Goal: Feedback & Contribution: Leave review/rating

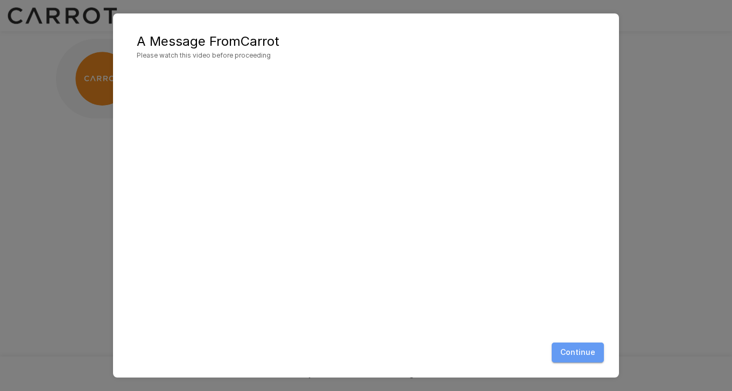
click at [583, 359] on button "Continue" at bounding box center [578, 352] width 52 height 20
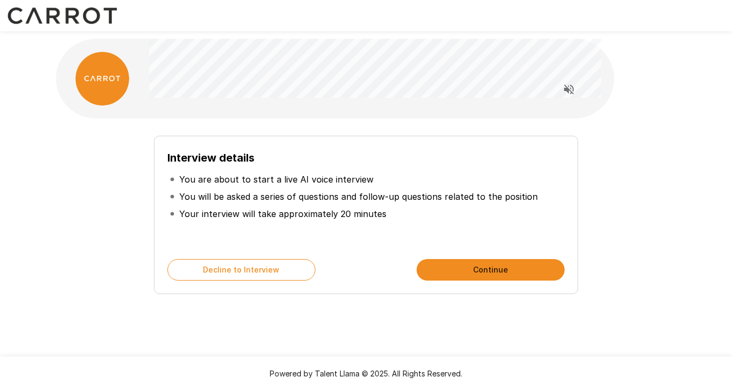
click at [488, 264] on button "Continue" at bounding box center [491, 270] width 148 height 22
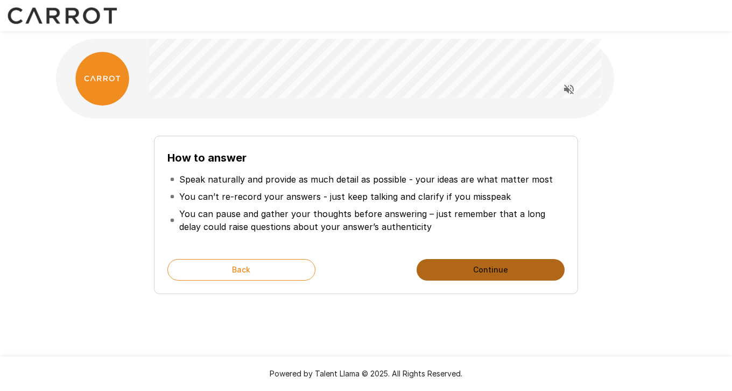
click at [488, 264] on button "Continue" at bounding box center [491, 270] width 148 height 22
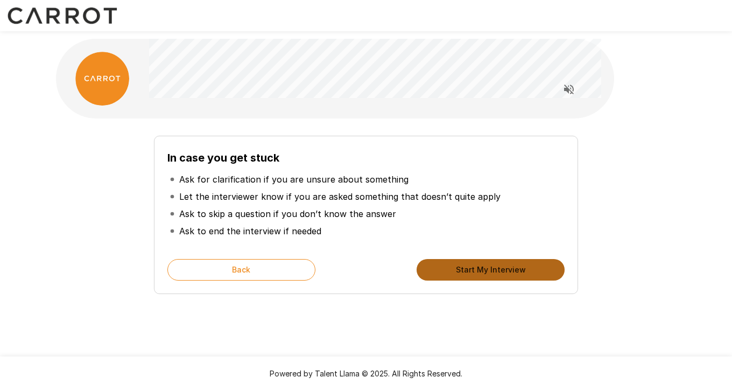
click at [488, 264] on button "Start My Interview" at bounding box center [491, 270] width 148 height 22
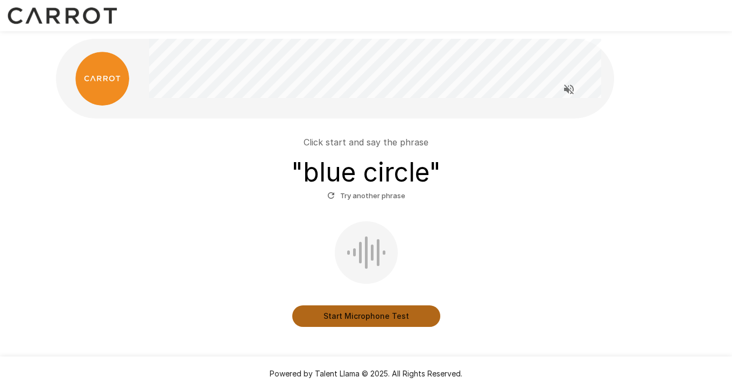
click at [398, 316] on button "Start Microphone Test" at bounding box center [366, 316] width 148 height 22
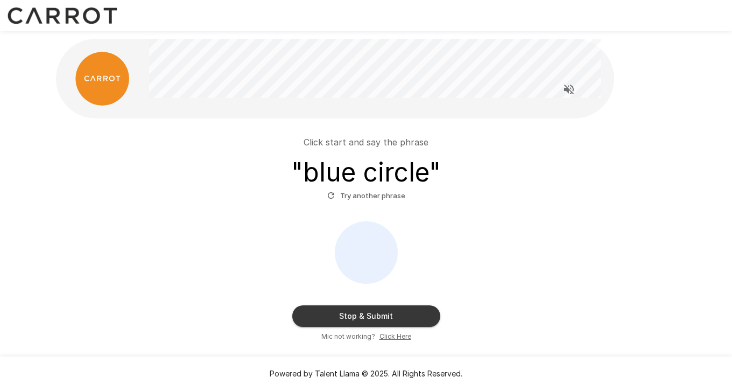
click at [398, 316] on button "Stop & Submit" at bounding box center [366, 316] width 148 height 22
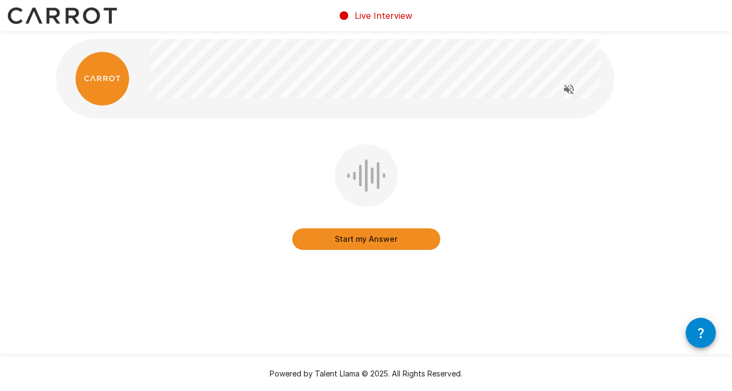
click at [375, 246] on button "Start my Answer" at bounding box center [366, 239] width 148 height 22
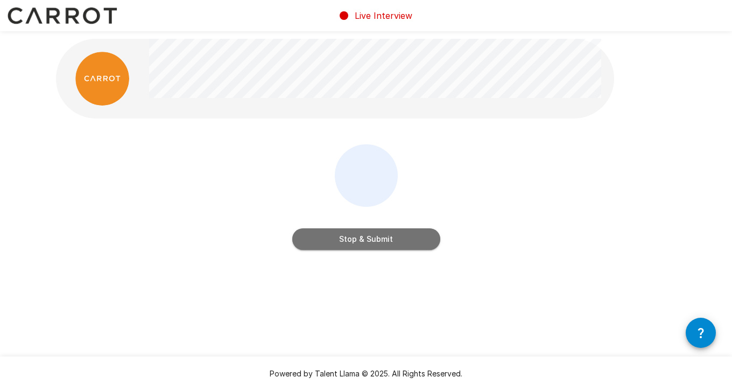
click at [375, 246] on button "Stop & Submit" at bounding box center [366, 239] width 148 height 22
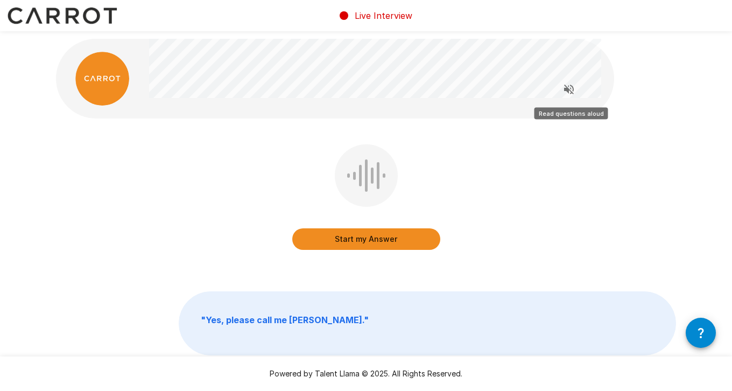
click at [567, 93] on icon "Read questions aloud" at bounding box center [569, 89] width 13 height 13
click at [370, 242] on button "Start my Answer" at bounding box center [366, 239] width 148 height 22
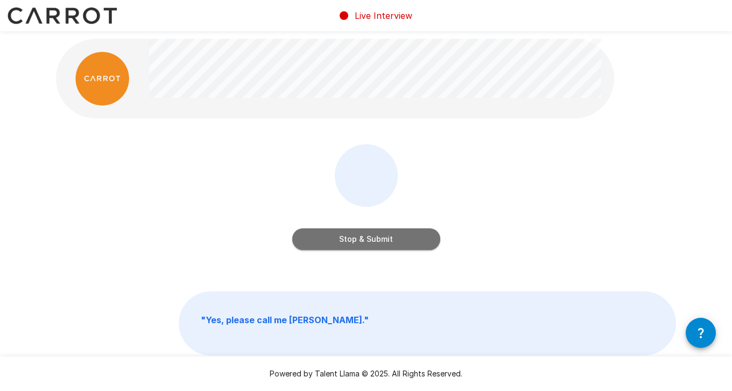
click at [370, 242] on button "Stop & Submit" at bounding box center [366, 239] width 148 height 22
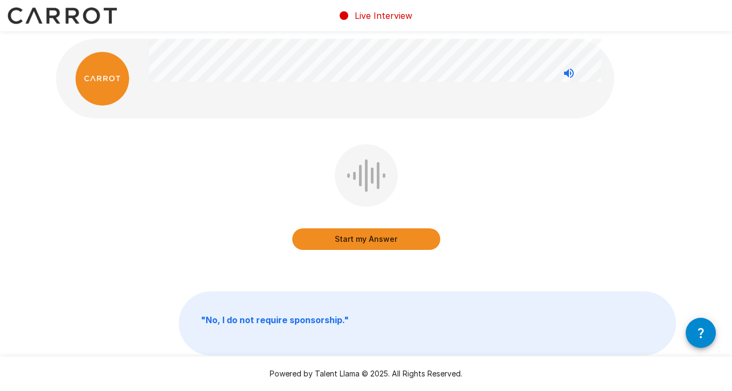
click at [370, 242] on button "Start my Answer" at bounding box center [366, 239] width 148 height 22
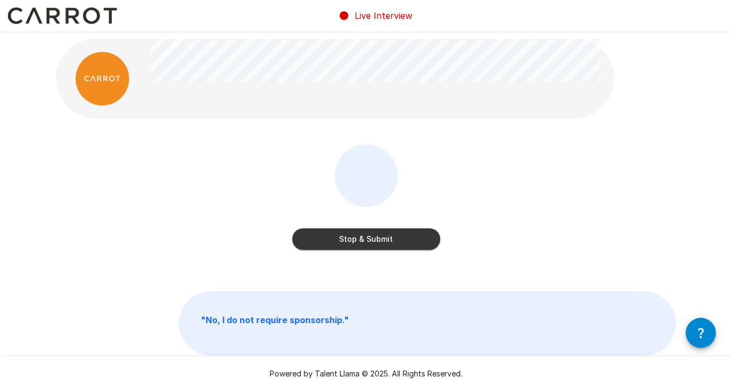
click at [370, 242] on button "Stop & Submit" at bounding box center [366, 239] width 148 height 22
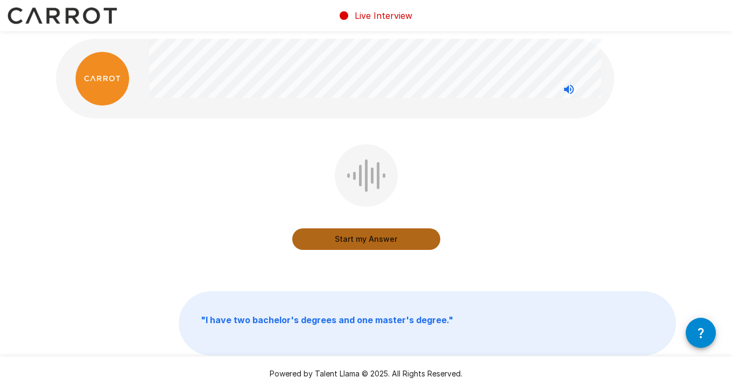
click at [370, 242] on button "Start my Answer" at bounding box center [366, 239] width 148 height 22
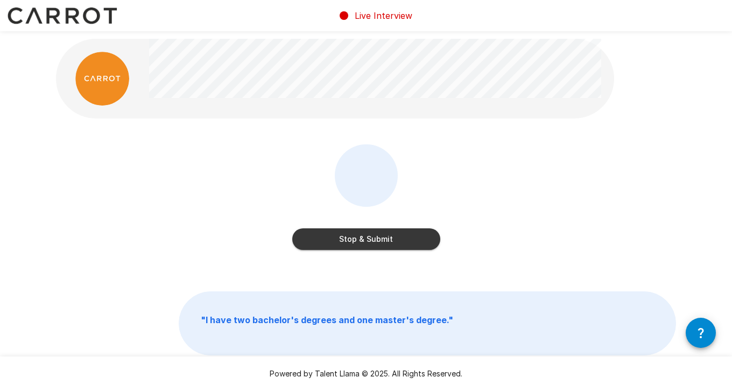
click at [370, 242] on button "Stop & Submit" at bounding box center [366, 239] width 148 height 22
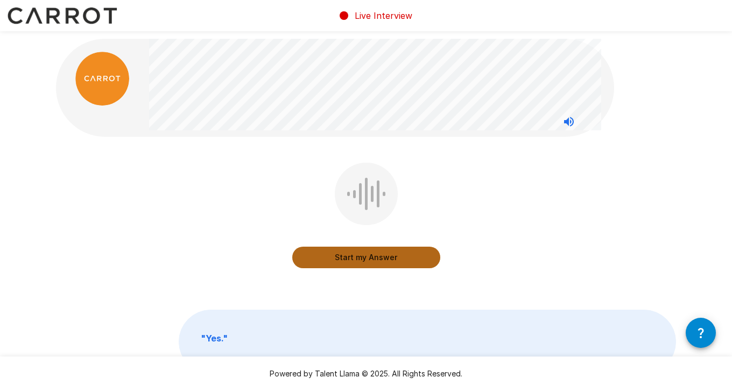
click at [346, 254] on button "Start my Answer" at bounding box center [366, 258] width 148 height 22
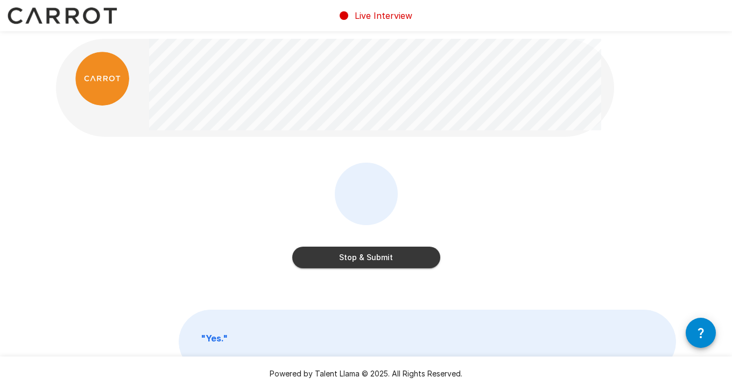
click at [346, 254] on button "Stop & Submit" at bounding box center [366, 258] width 148 height 22
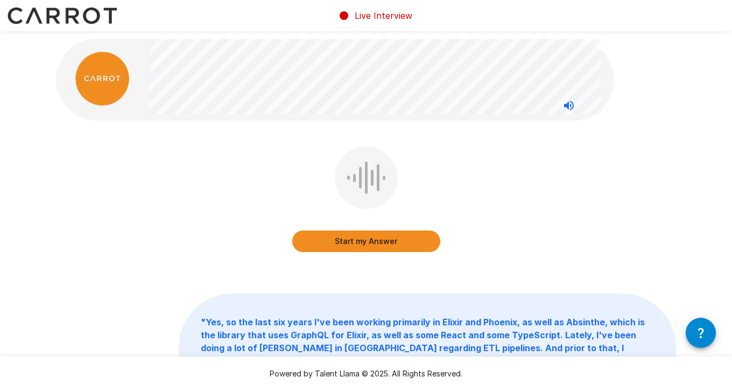
click at [349, 244] on button "Start my Answer" at bounding box center [366, 241] width 148 height 22
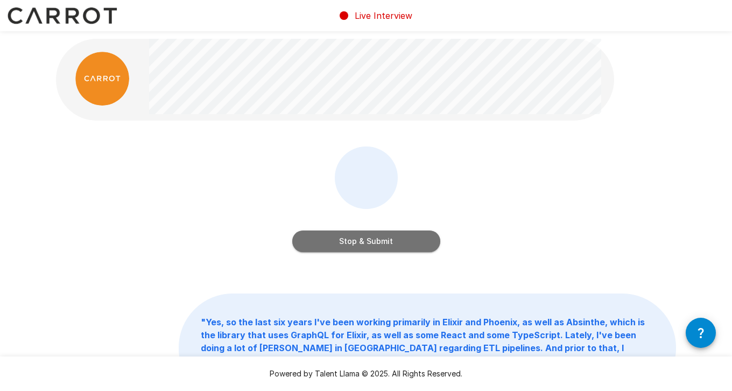
click at [349, 244] on button "Stop & Submit" at bounding box center [366, 241] width 148 height 22
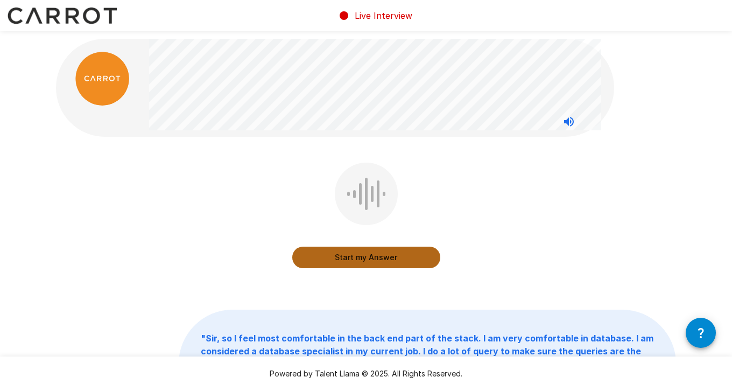
click at [352, 264] on button "Start my Answer" at bounding box center [366, 258] width 148 height 22
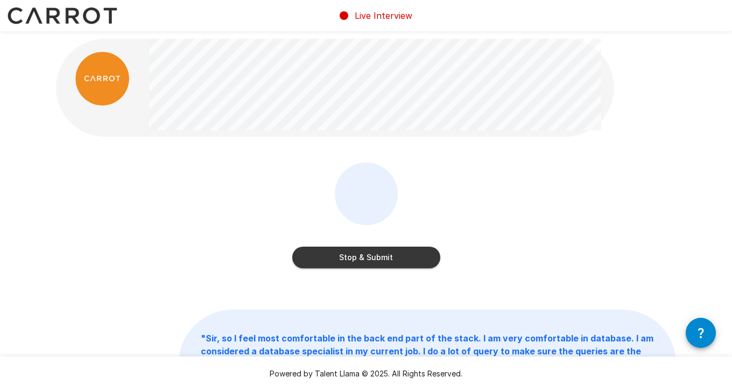
click at [352, 264] on button "Stop & Submit" at bounding box center [366, 258] width 148 height 22
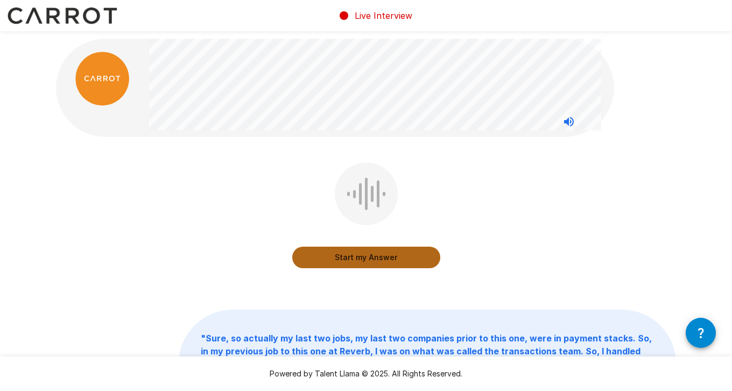
click at [352, 264] on button "Start my Answer" at bounding box center [366, 258] width 148 height 22
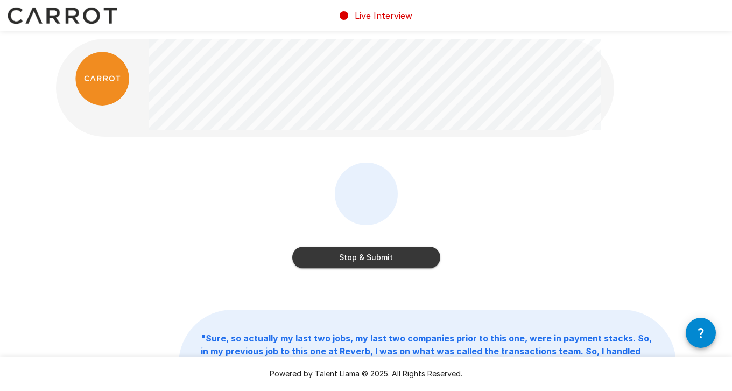
click at [352, 264] on button "Stop & Submit" at bounding box center [366, 258] width 148 height 22
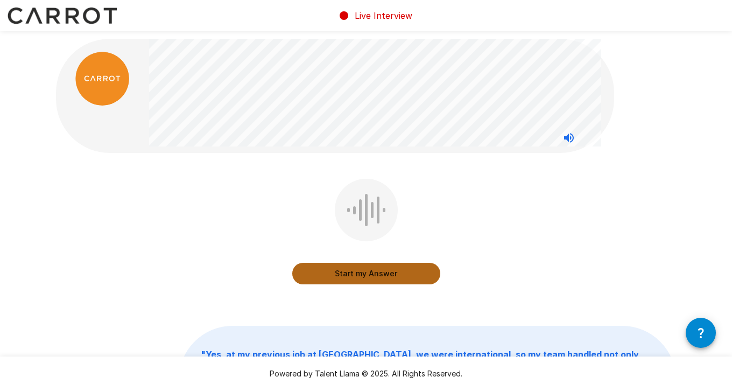
click at [366, 268] on button "Start my Answer" at bounding box center [366, 274] width 148 height 22
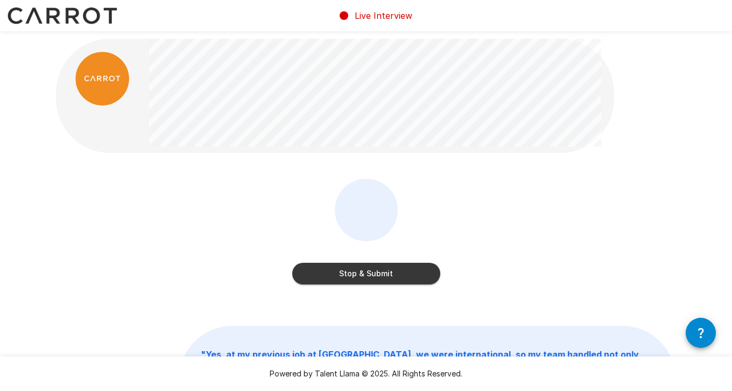
click at [366, 276] on button "Stop & Submit" at bounding box center [366, 274] width 148 height 22
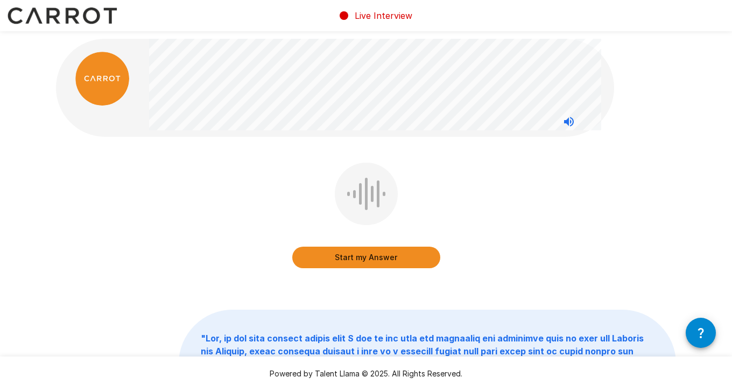
click at [361, 259] on button "Start my Answer" at bounding box center [366, 258] width 148 height 22
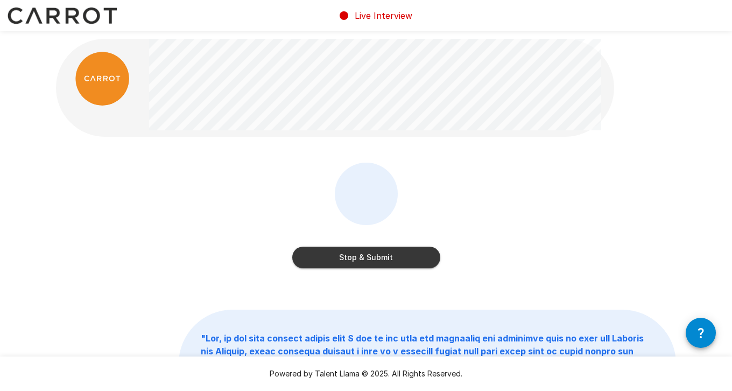
click at [361, 259] on button "Stop & Submit" at bounding box center [366, 258] width 148 height 22
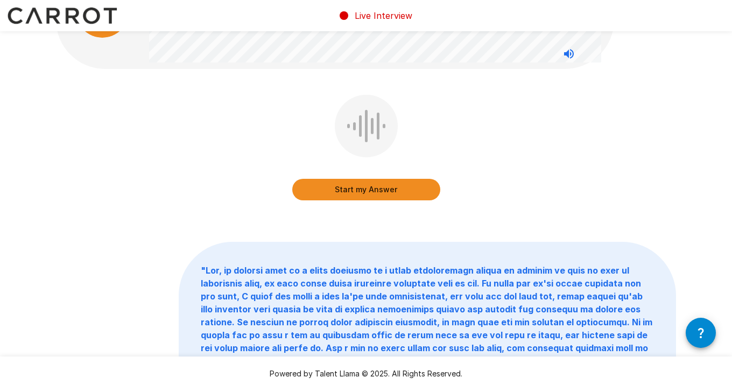
scroll to position [3, 0]
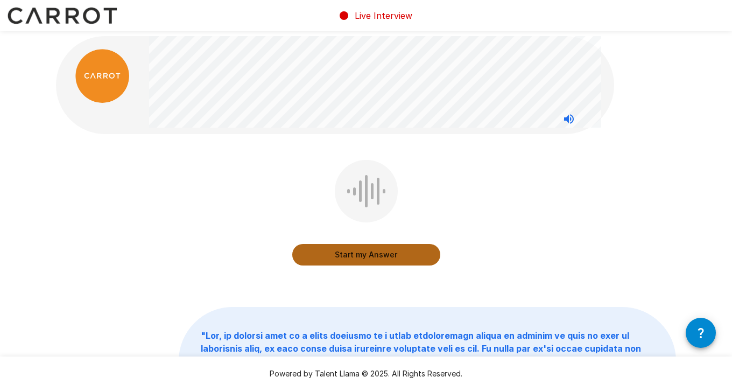
click at [361, 259] on button "Start my Answer" at bounding box center [366, 255] width 148 height 22
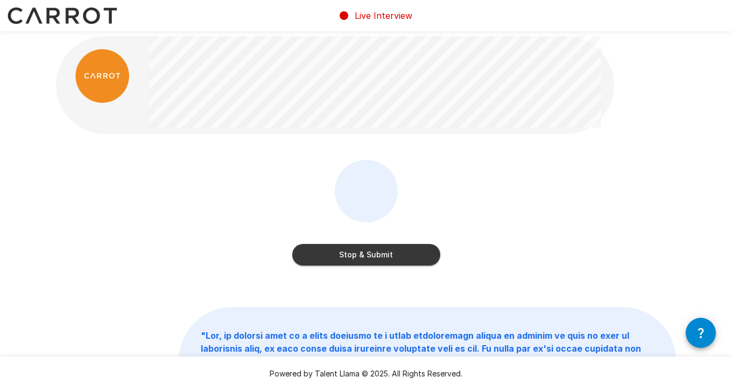
click at [361, 259] on button "Stop & Submit" at bounding box center [366, 255] width 148 height 22
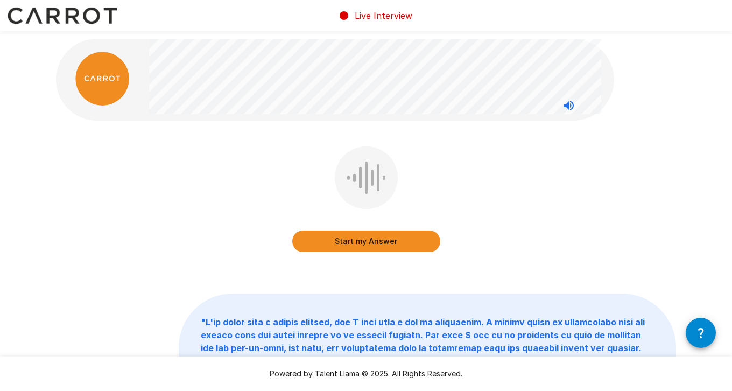
click at [367, 240] on button "Start my Answer" at bounding box center [366, 241] width 148 height 22
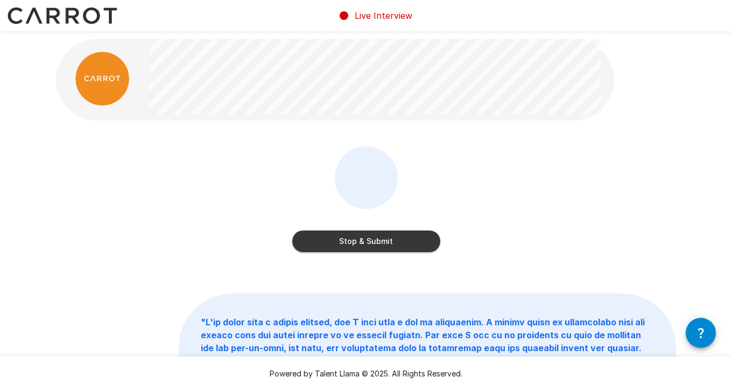
click at [367, 240] on button "Stop & Submit" at bounding box center [366, 241] width 148 height 22
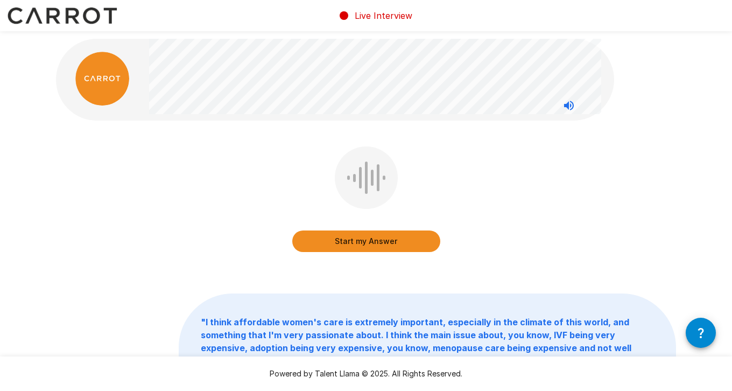
click at [603, 190] on div "Start my Answer" at bounding box center [366, 206] width 620 height 121
click at [379, 244] on button "Start my Answer" at bounding box center [366, 241] width 148 height 22
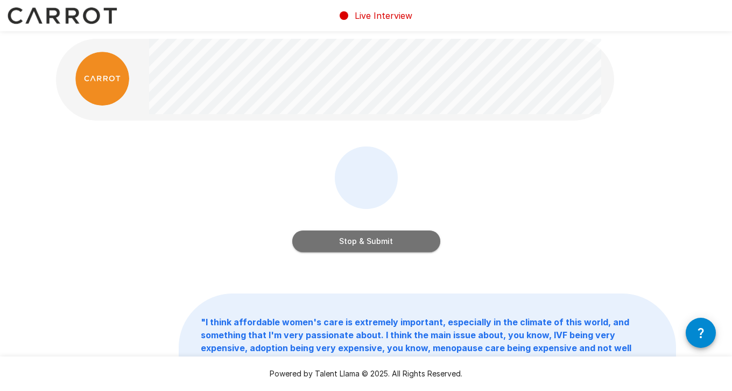
click at [379, 244] on button "Stop & Submit" at bounding box center [366, 241] width 148 height 22
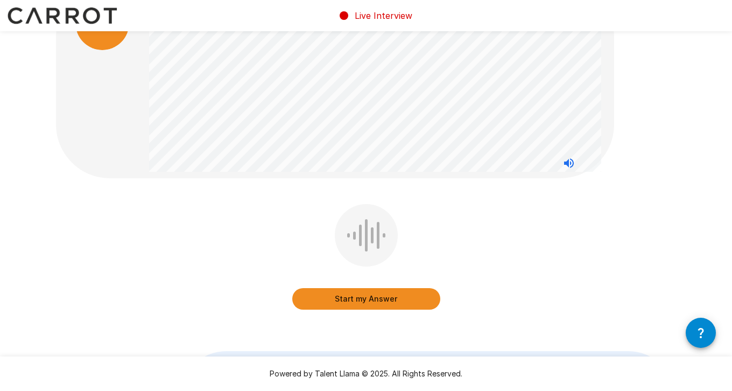
scroll to position [56, 0]
click at [367, 302] on button "Start my Answer" at bounding box center [366, 299] width 148 height 22
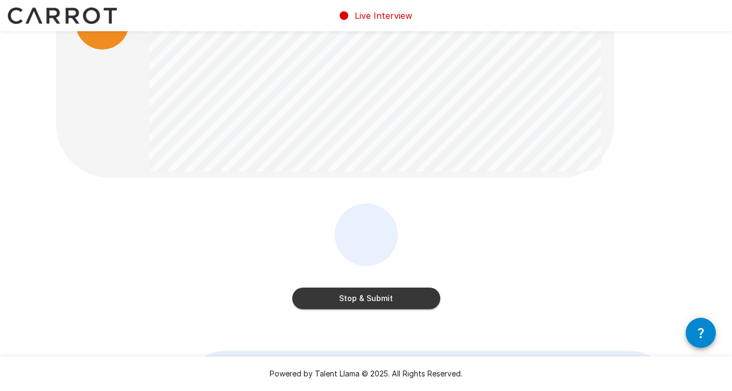
click at [367, 302] on button "Stop & Submit" at bounding box center [366, 299] width 148 height 22
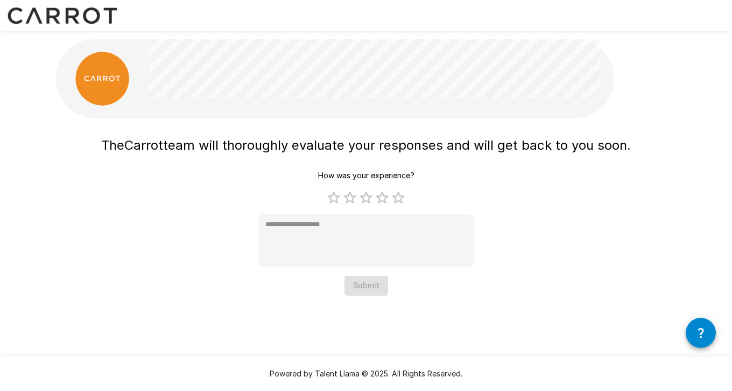
scroll to position [0, 0]
click at [403, 193] on label "5 Stars" at bounding box center [398, 198] width 16 height 16
type textarea "*"
click at [368, 285] on button "Submit" at bounding box center [367, 286] width 44 height 20
